Goal: Transaction & Acquisition: Download file/media

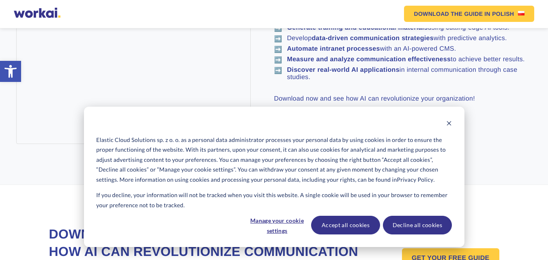
scroll to position [539, 0]
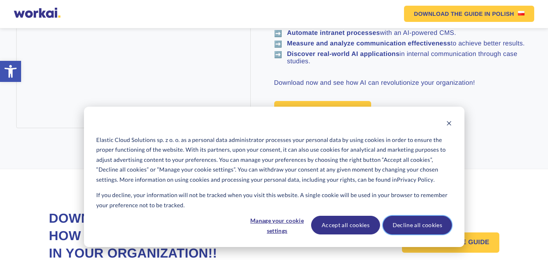
click at [435, 226] on button "Decline all cookies" at bounding box center [417, 225] width 69 height 19
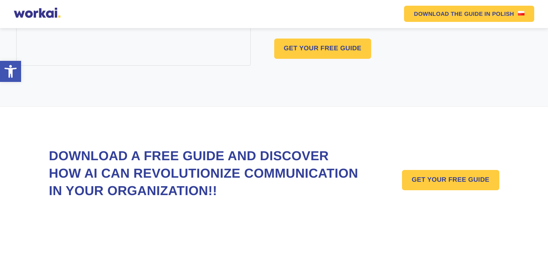
scroll to position [617, 0]
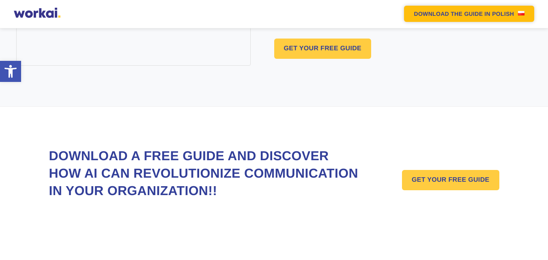
click at [524, 12] on img at bounding box center [521, 13] width 6 height 4
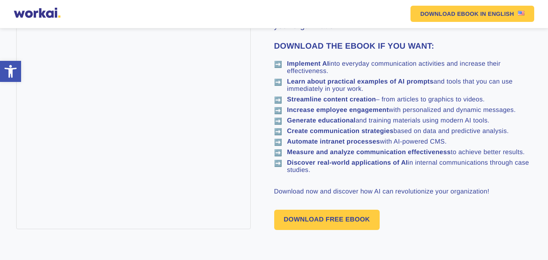
scroll to position [457, 0]
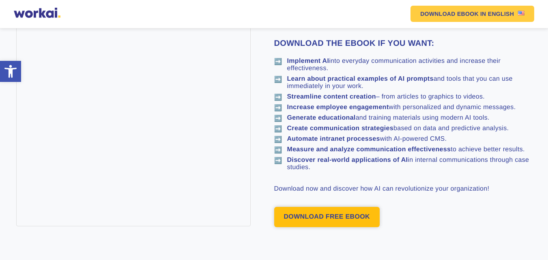
click at [355, 216] on font "DOWNLOAD FREE EBOOK" at bounding box center [327, 216] width 86 height 7
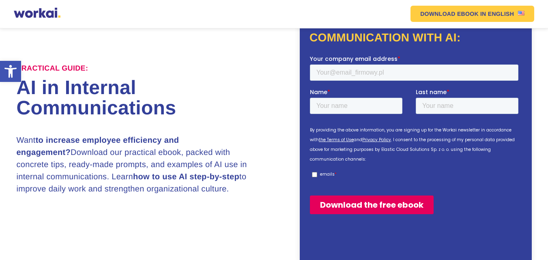
scroll to position [71, 0]
